Goal: Find contact information: Find contact information

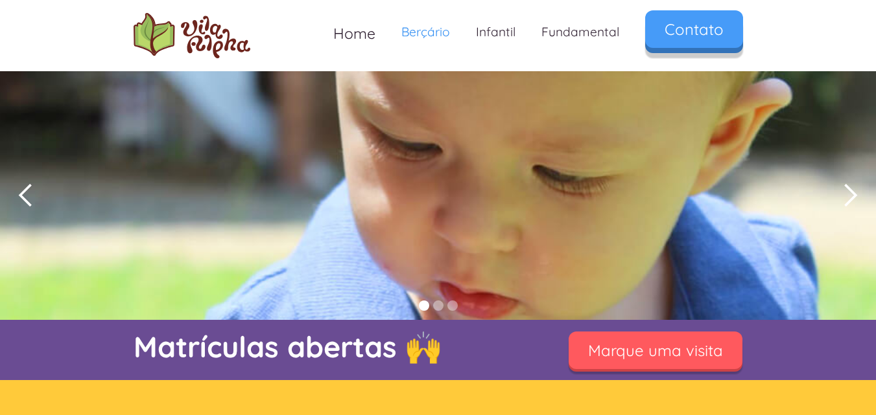
click at [690, 22] on link "Contato" at bounding box center [694, 29] width 98 height 38
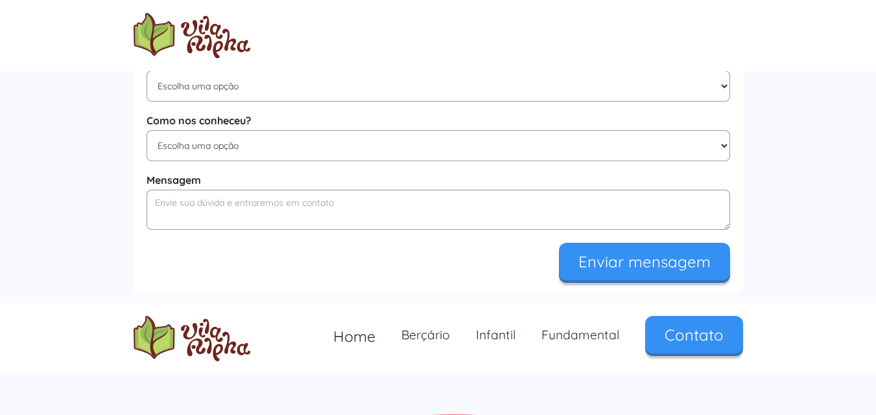
scroll to position [873, 0]
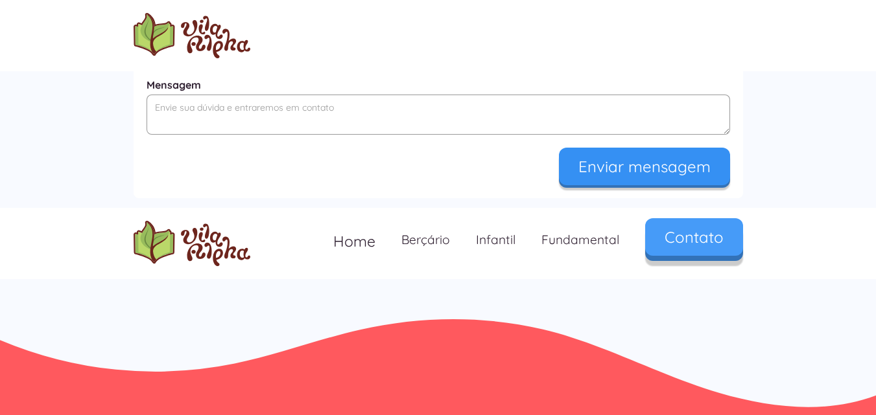
click at [721, 230] on link "Contato" at bounding box center [694, 237] width 98 height 38
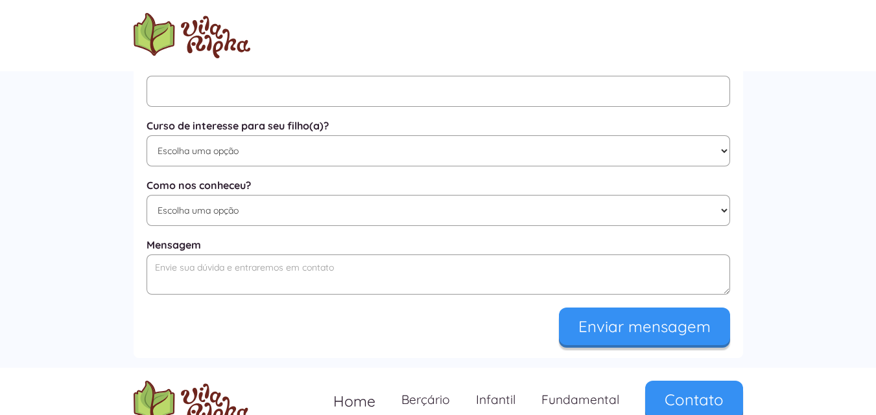
scroll to position [873, 0]
